Goal: Go to known website: Go to known website

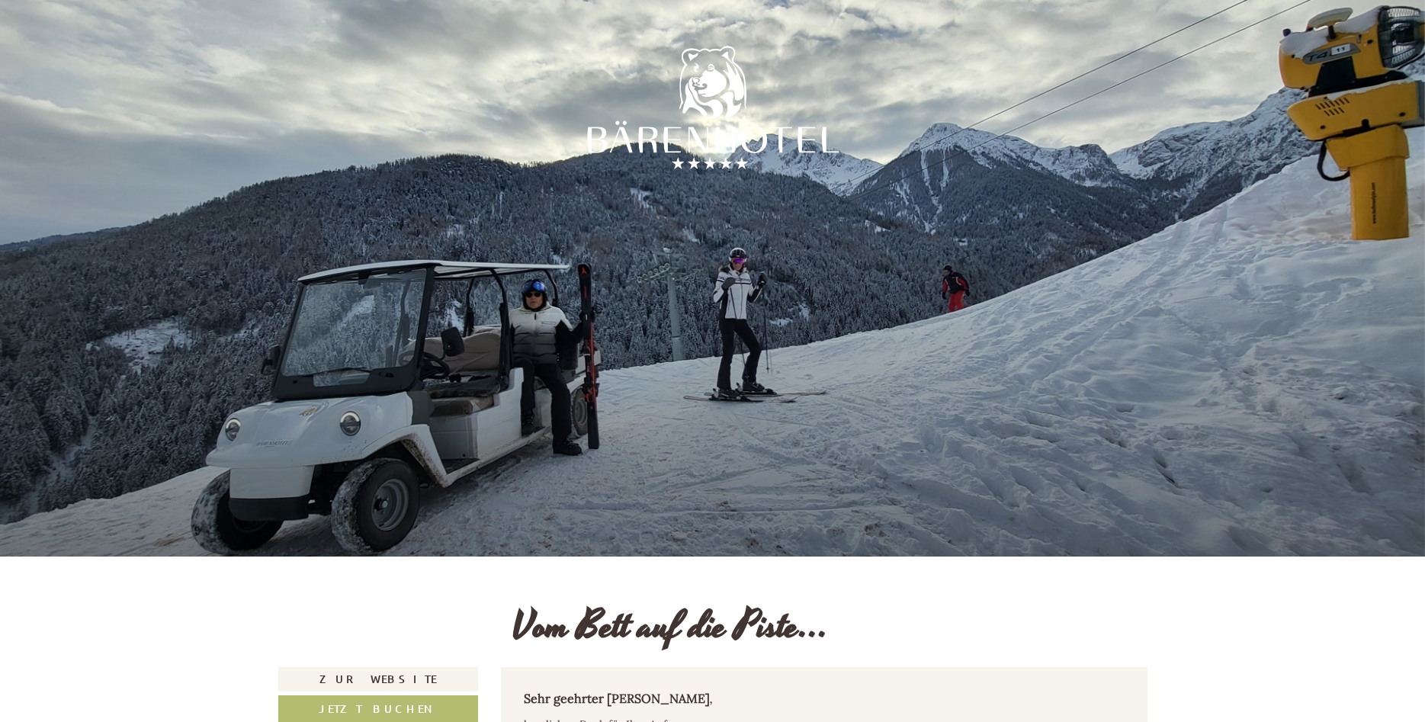
click at [886, 396] on div at bounding box center [712, 278] width 1425 height 556
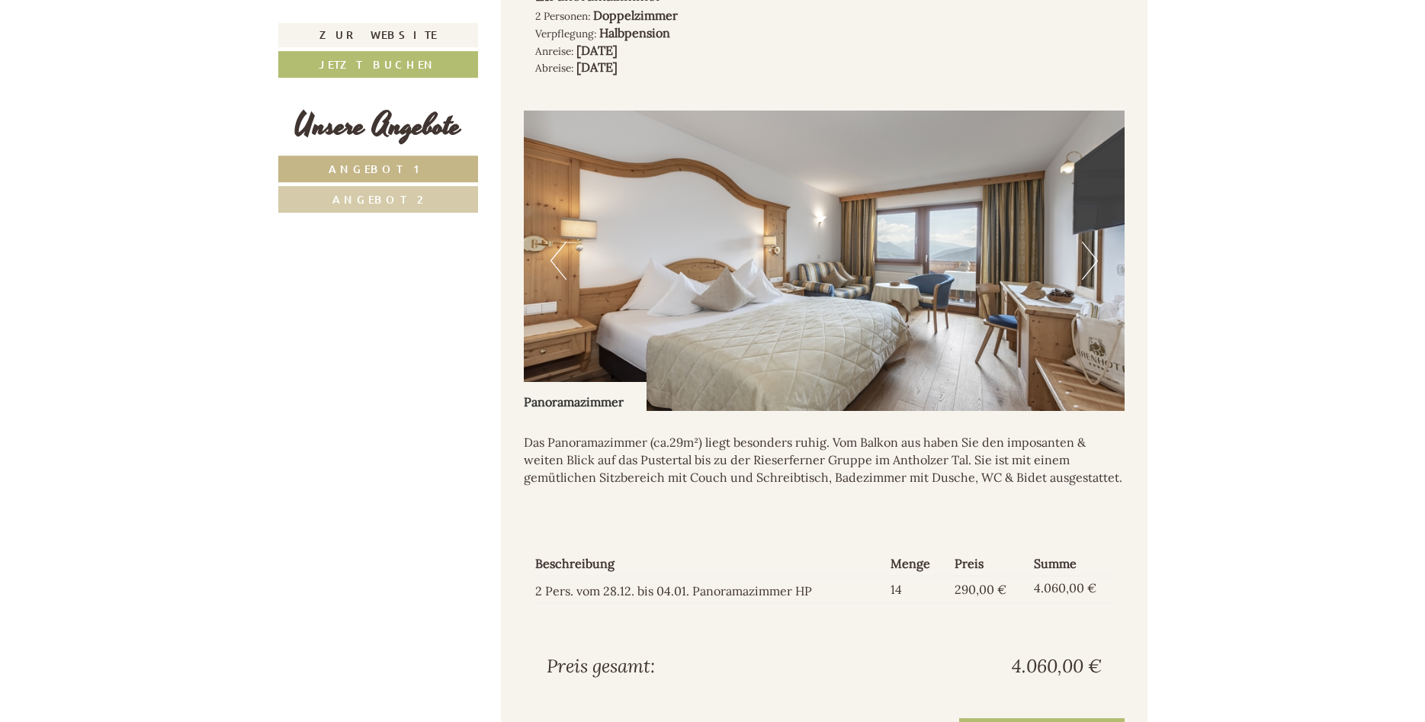
scroll to position [1205, 0]
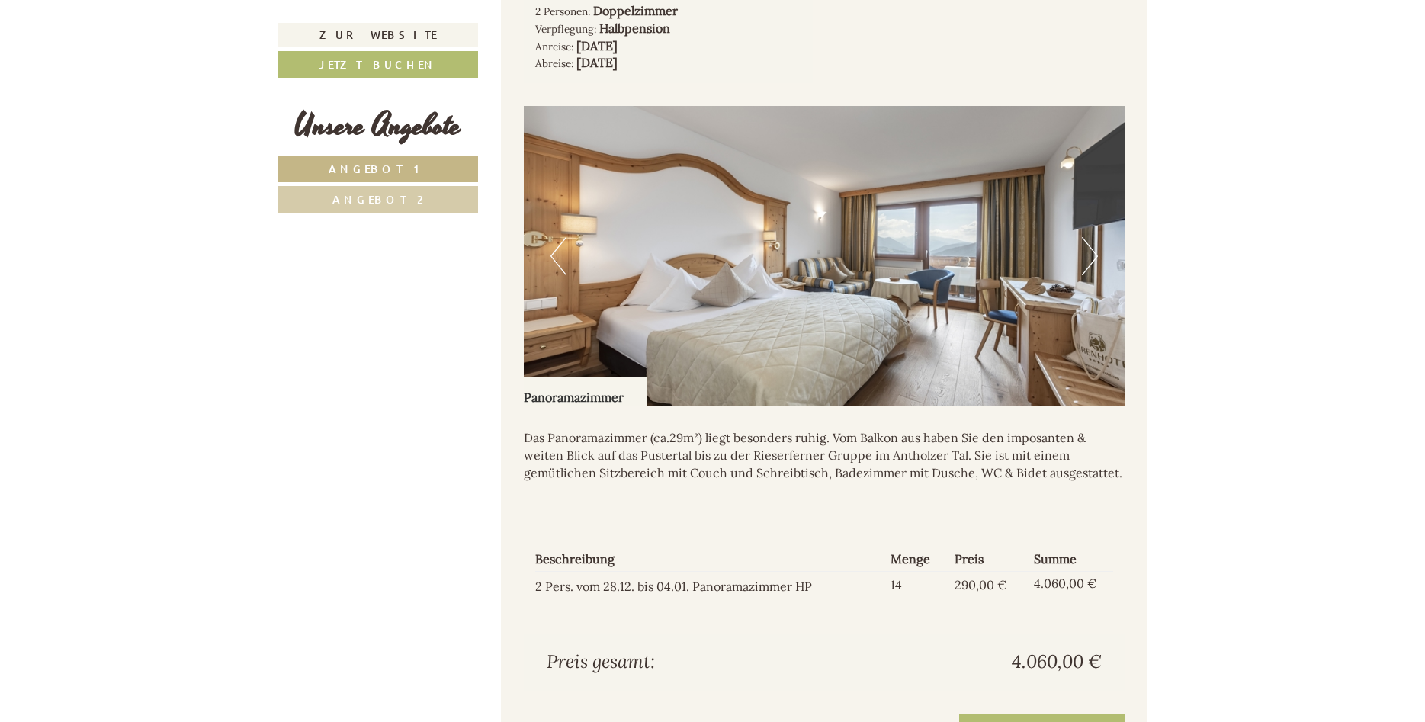
click at [1089, 237] on button "Next" at bounding box center [1090, 256] width 16 height 38
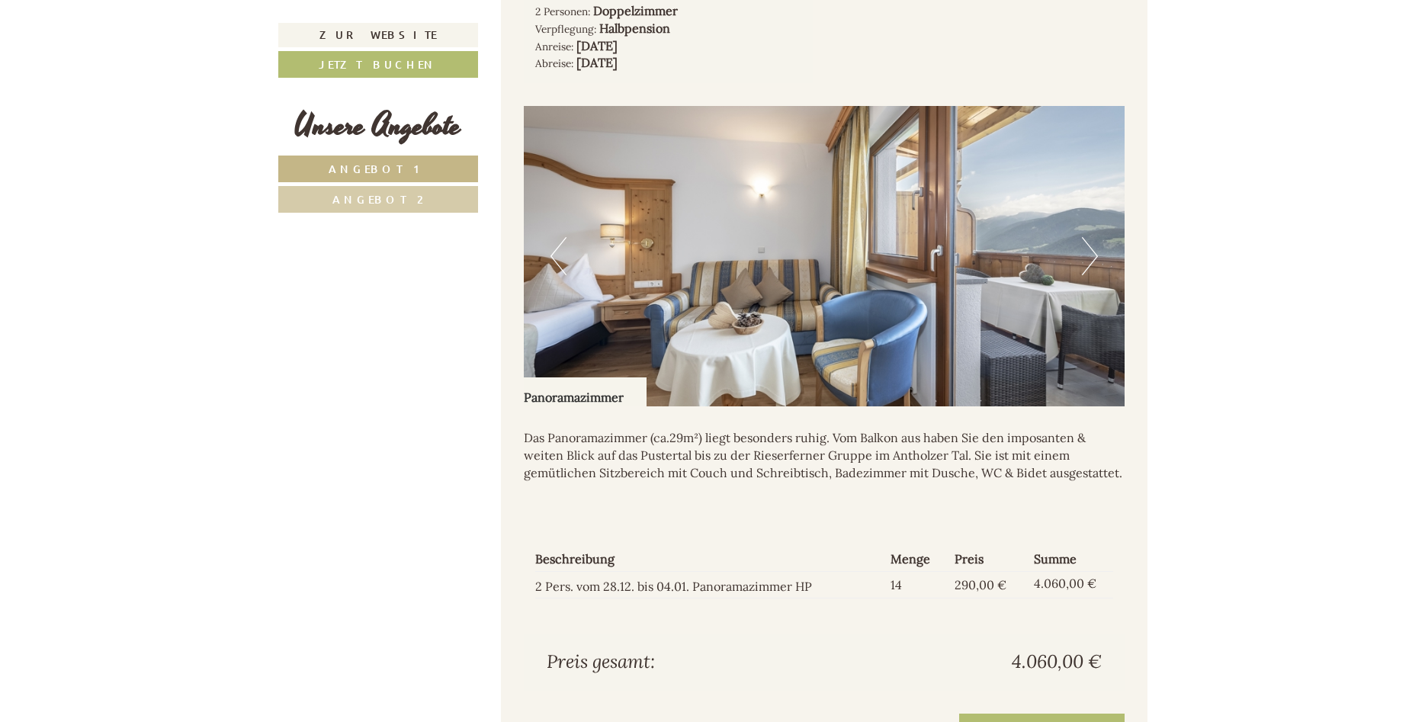
click at [1089, 237] on button "Next" at bounding box center [1090, 256] width 16 height 38
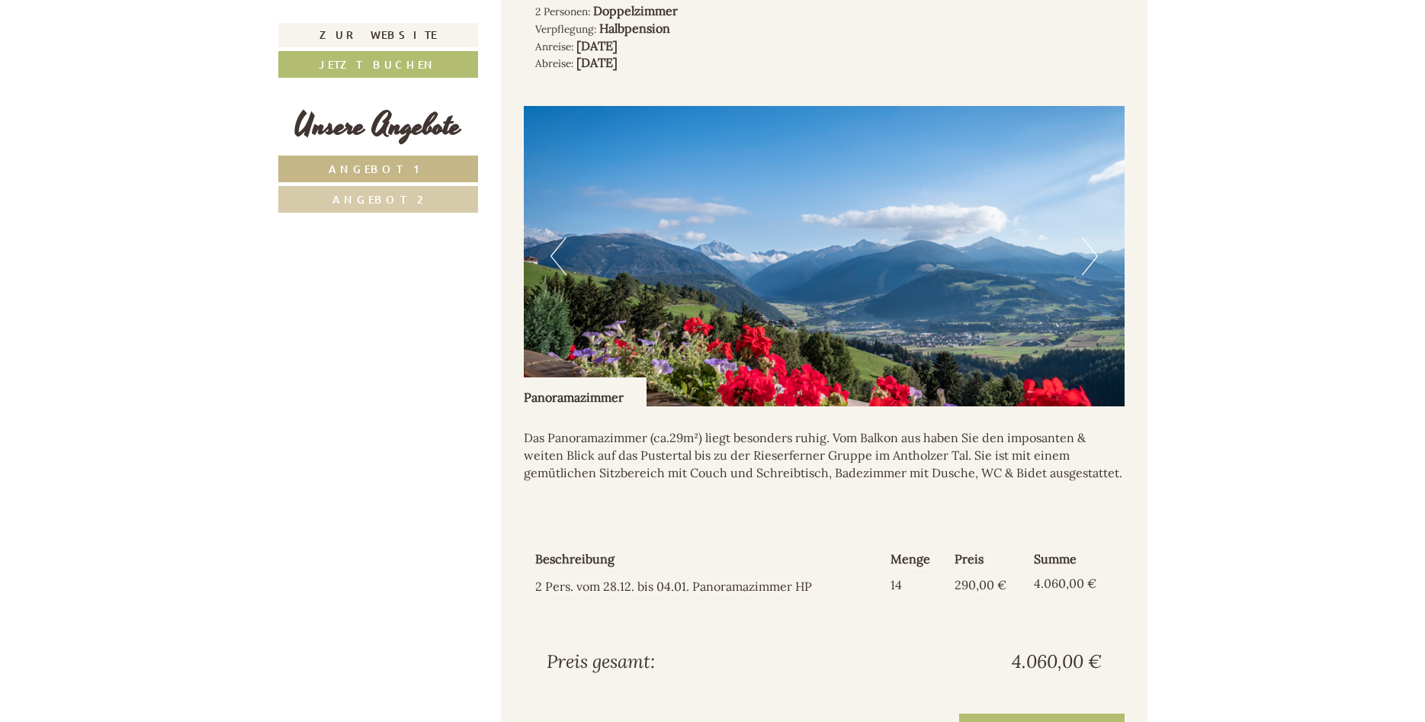
click at [1089, 237] on button "Next" at bounding box center [1090, 256] width 16 height 38
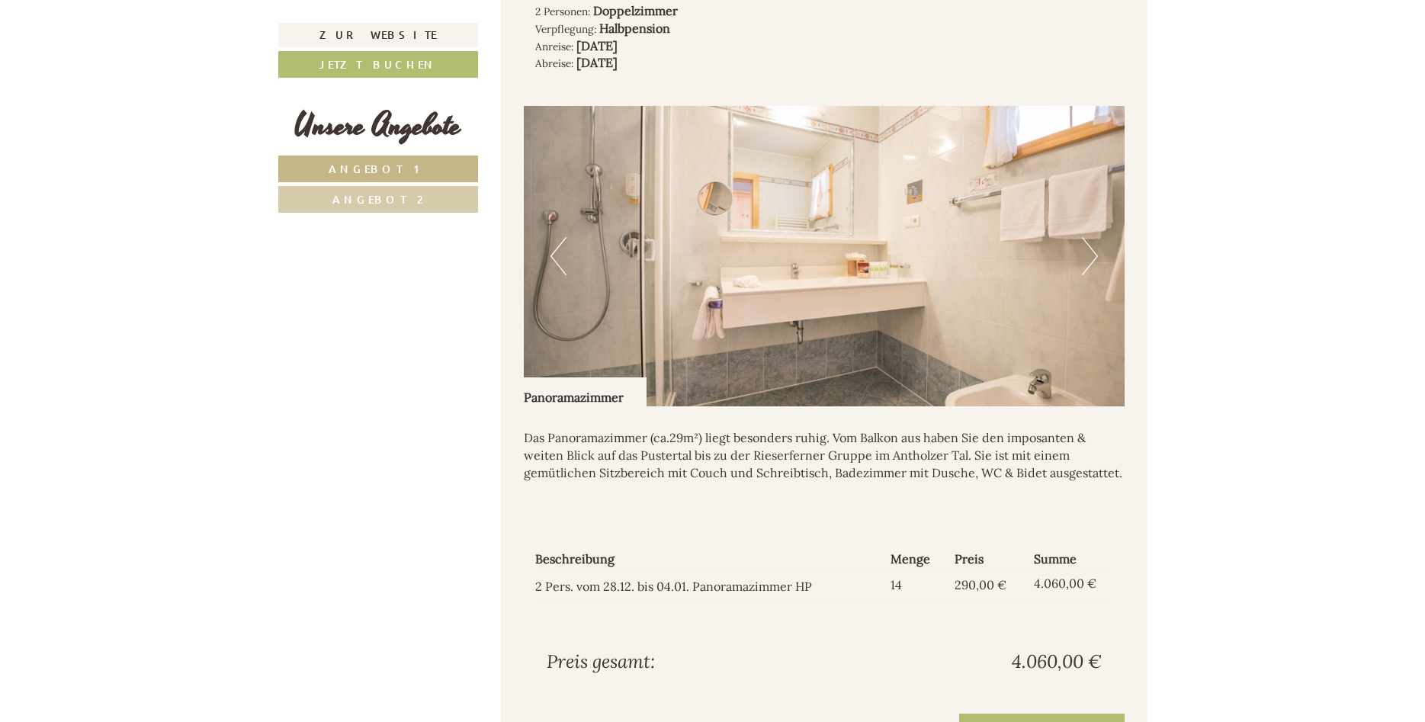
click at [1089, 237] on button "Next" at bounding box center [1090, 256] width 16 height 38
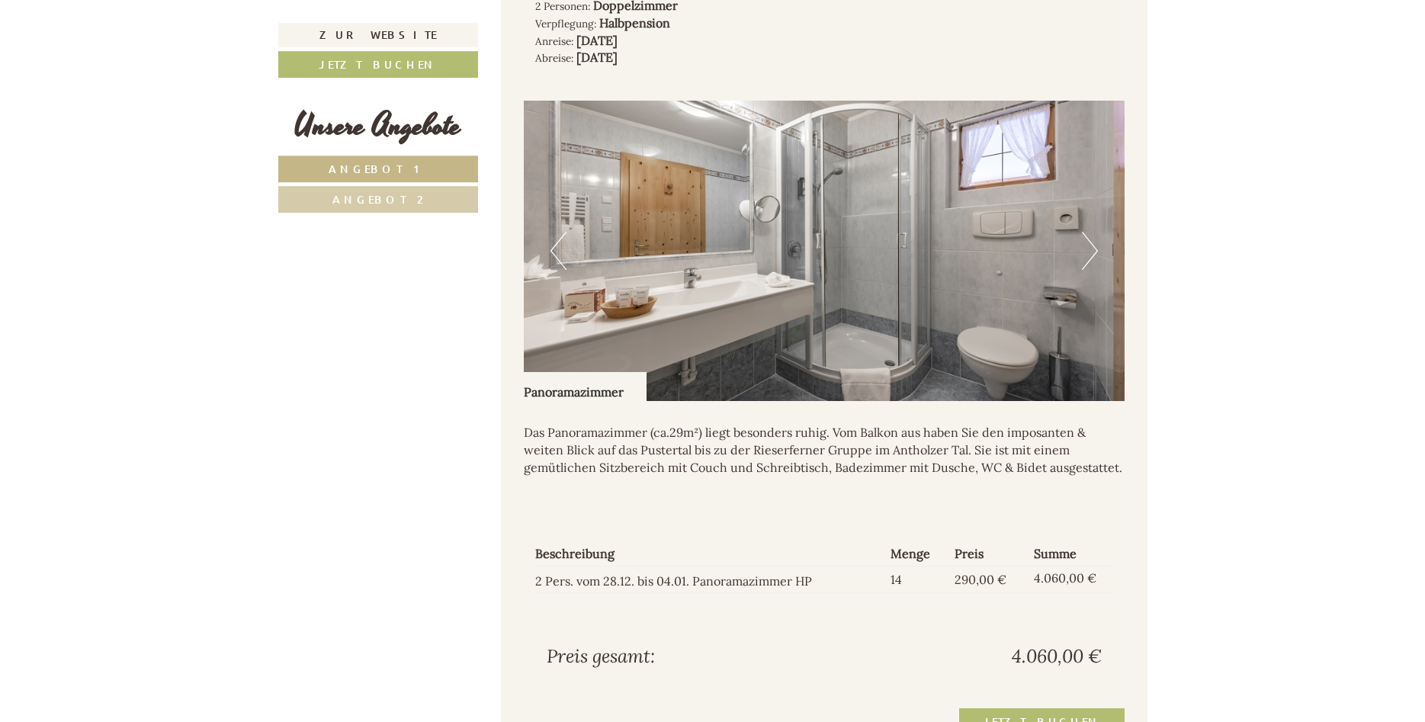
scroll to position [1218, 0]
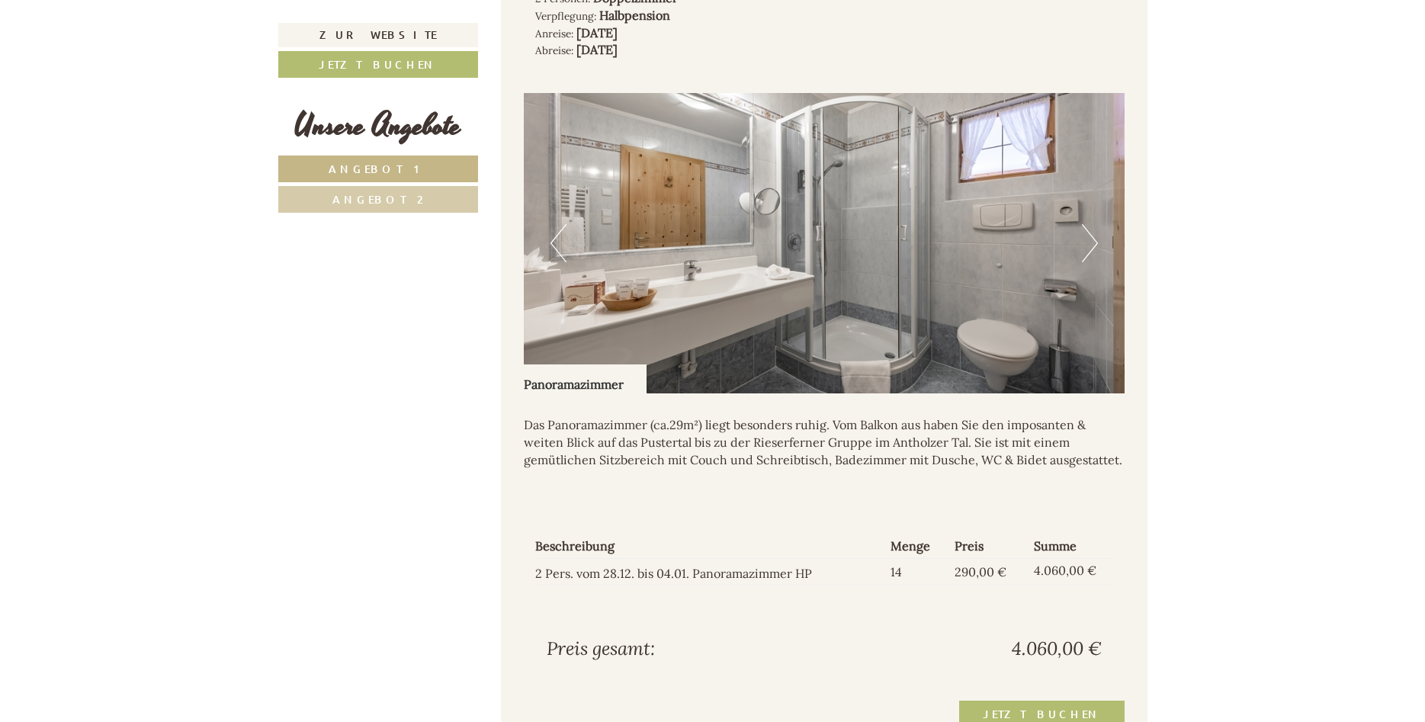
click at [1090, 224] on button "Next" at bounding box center [1090, 243] width 16 height 38
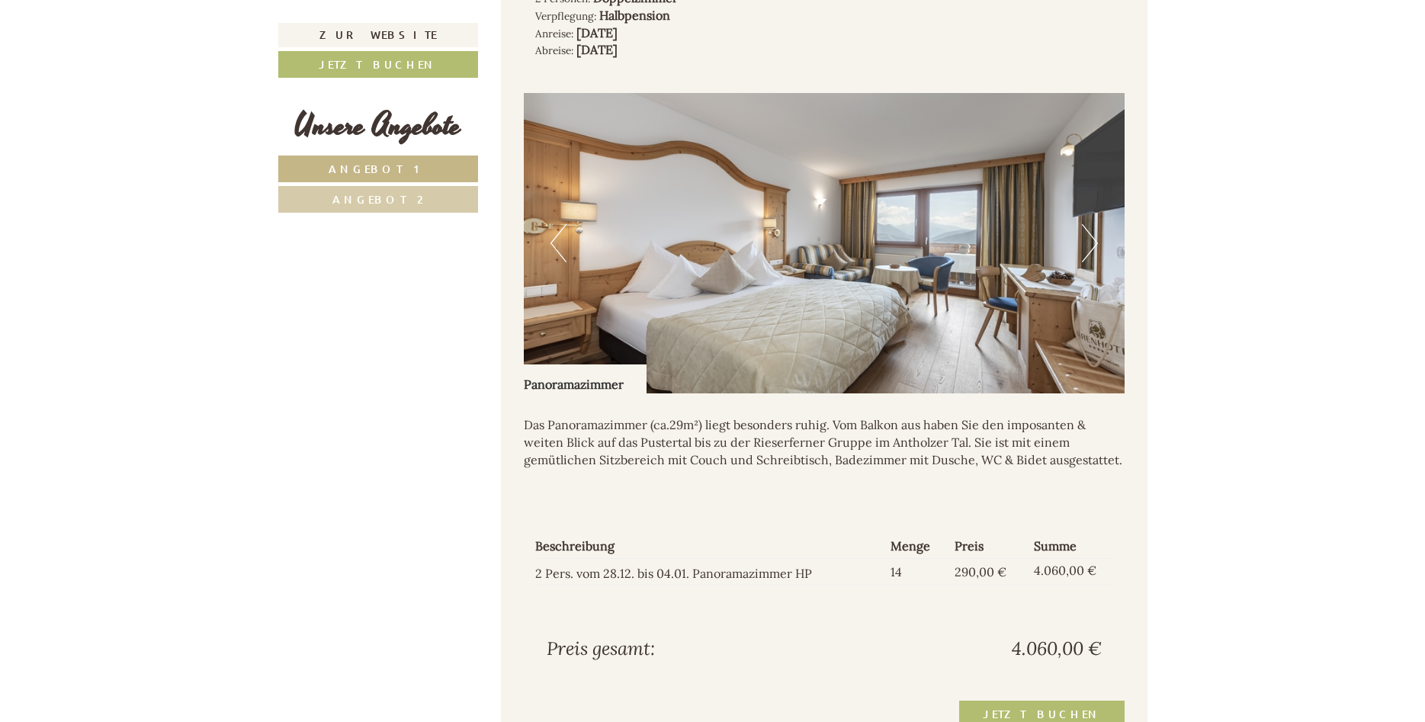
click at [1090, 224] on button "Next" at bounding box center [1090, 243] width 16 height 38
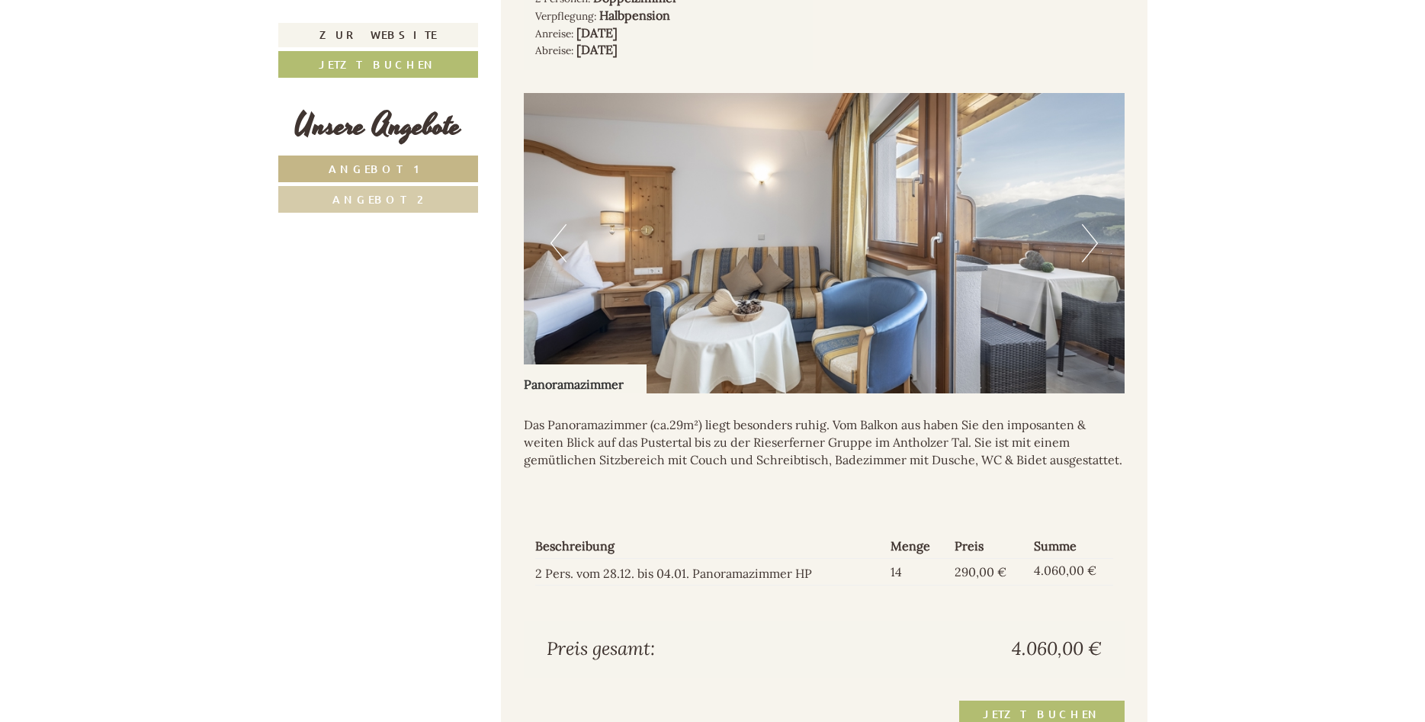
click at [1090, 224] on button "Next" at bounding box center [1090, 243] width 16 height 38
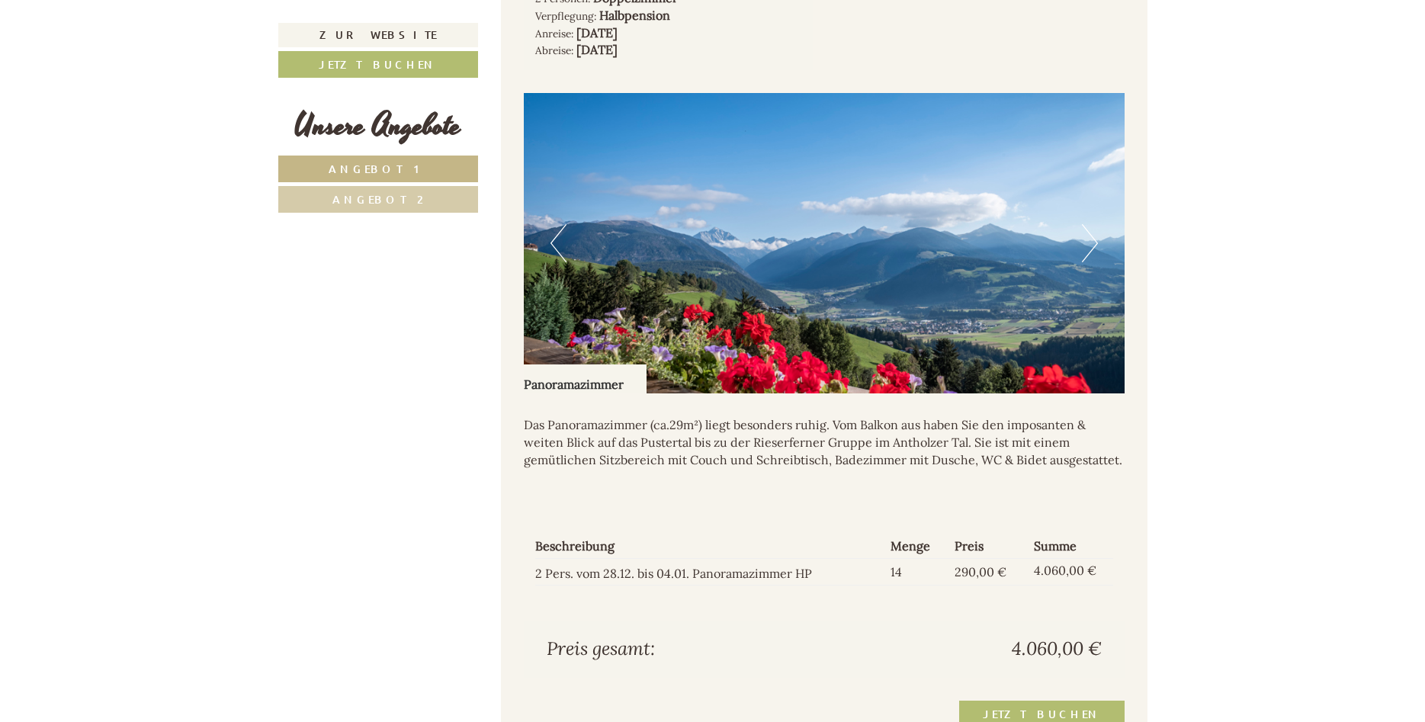
click at [1090, 224] on button "Next" at bounding box center [1090, 243] width 16 height 38
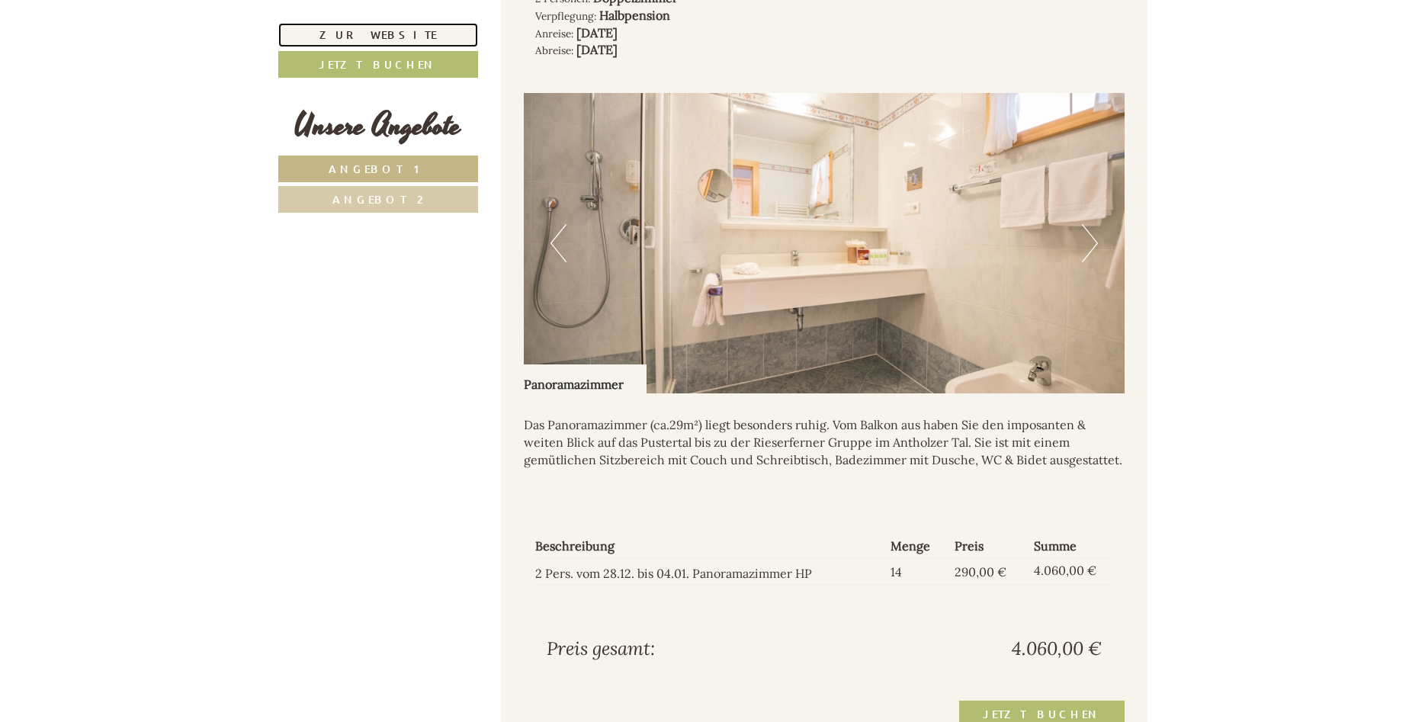
click at [404, 29] on link "Zur Website" at bounding box center [378, 35] width 200 height 24
